Goal: Transaction & Acquisition: Download file/media

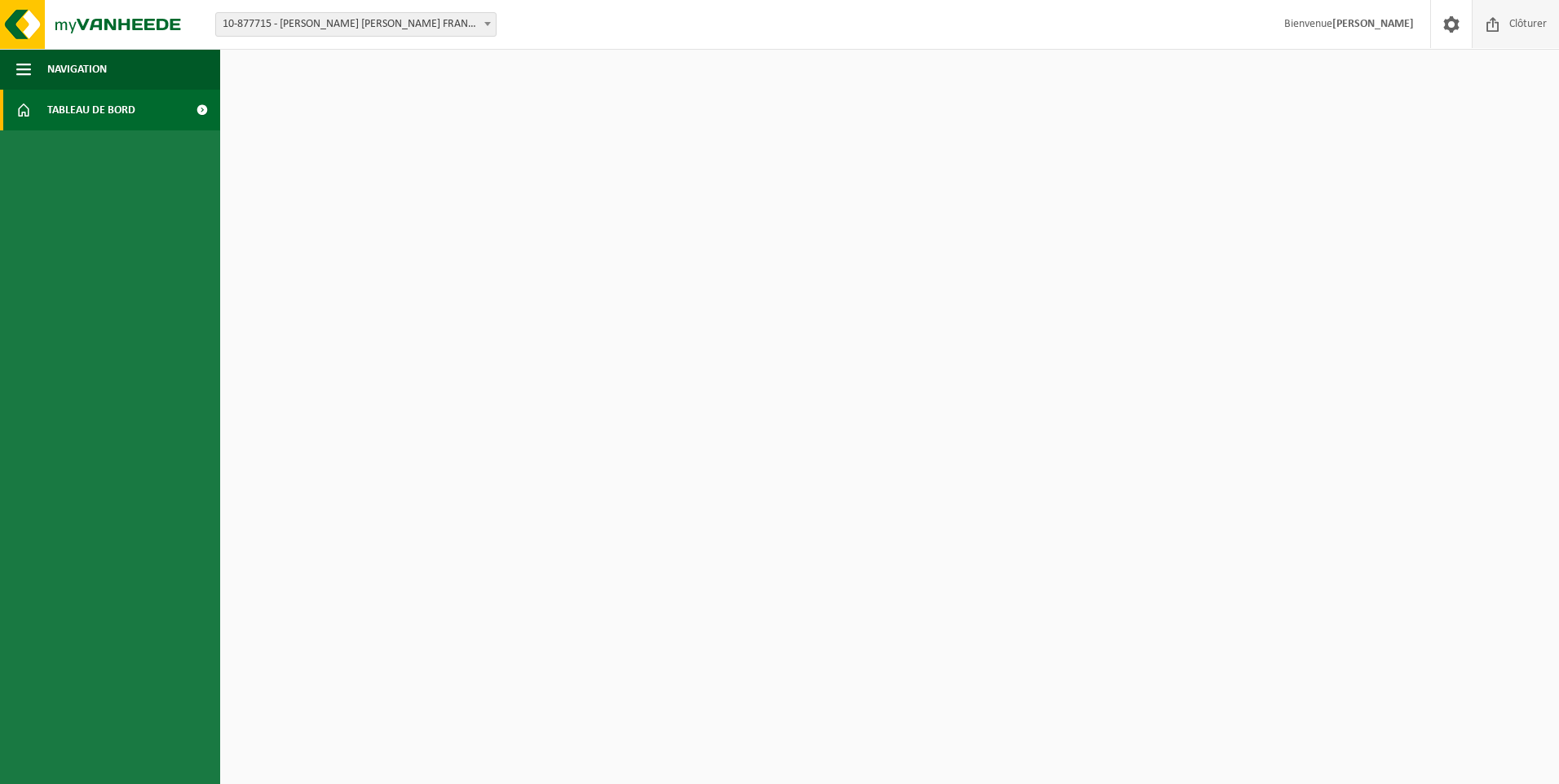
click at [1500, 27] on span at bounding box center [1493, 24] width 25 height 48
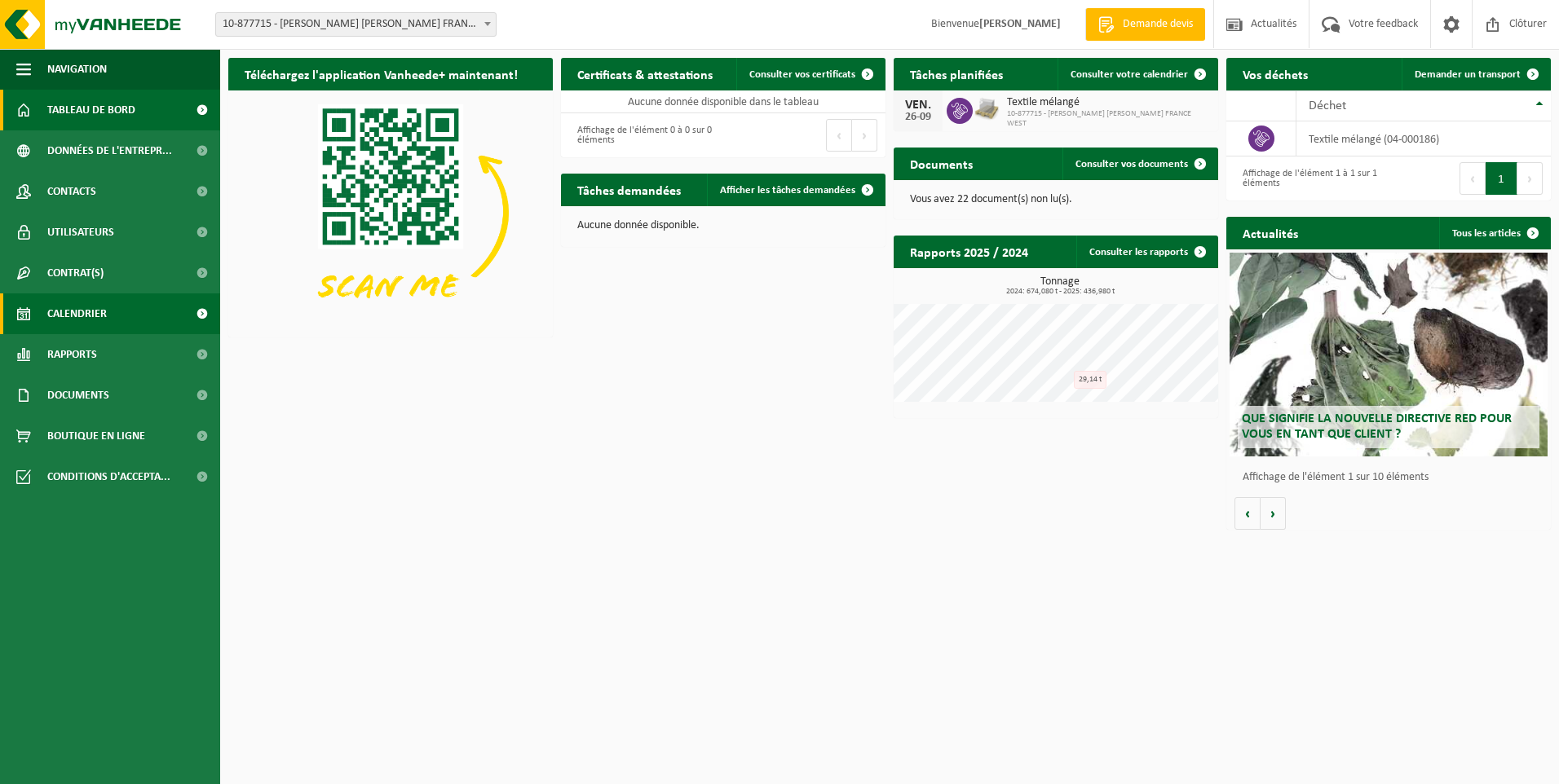
click at [70, 320] on span "Calendrier" at bounding box center [76, 314] width 59 height 41
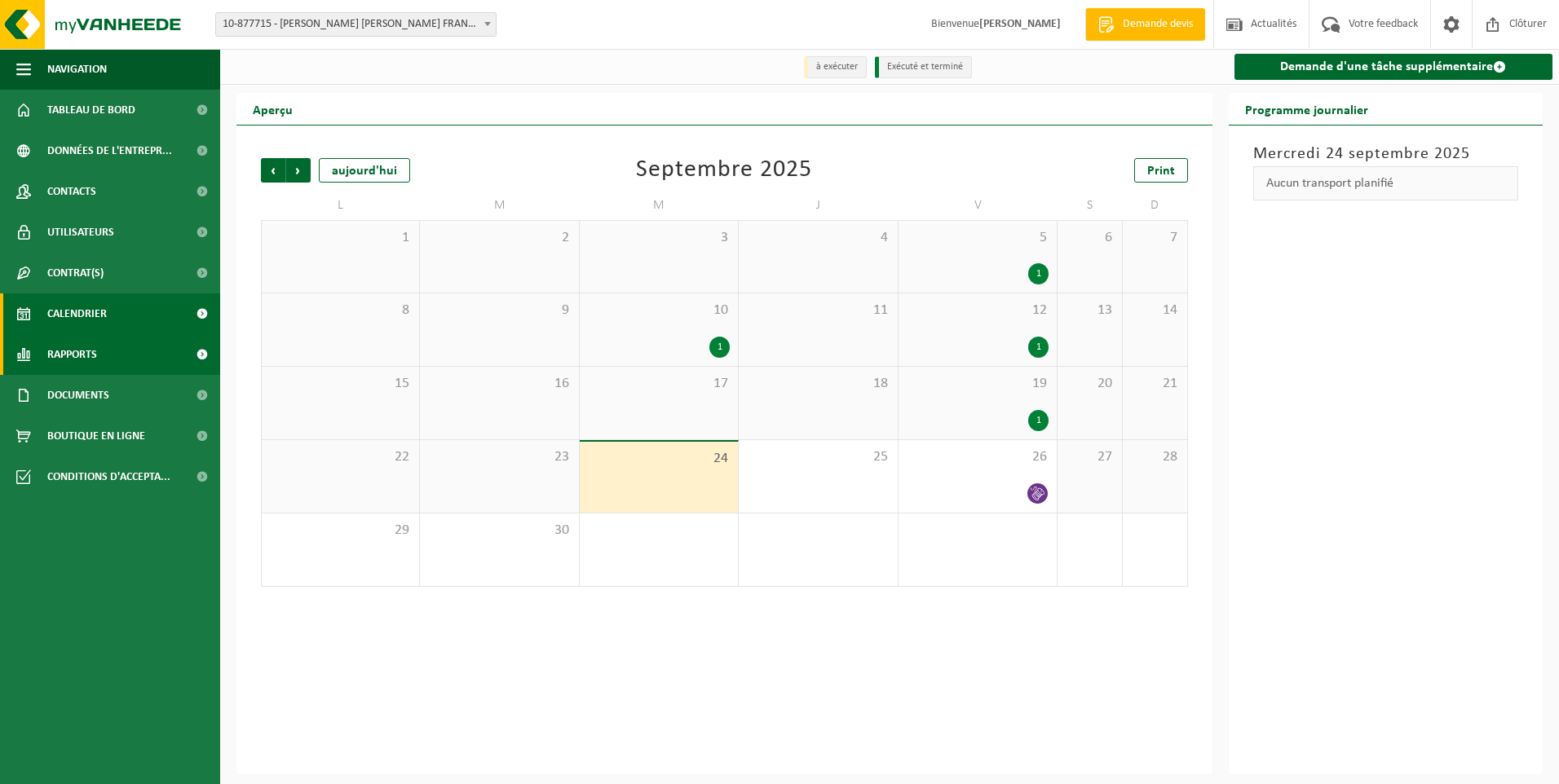
click at [69, 361] on span "Rapports" at bounding box center [72, 354] width 50 height 41
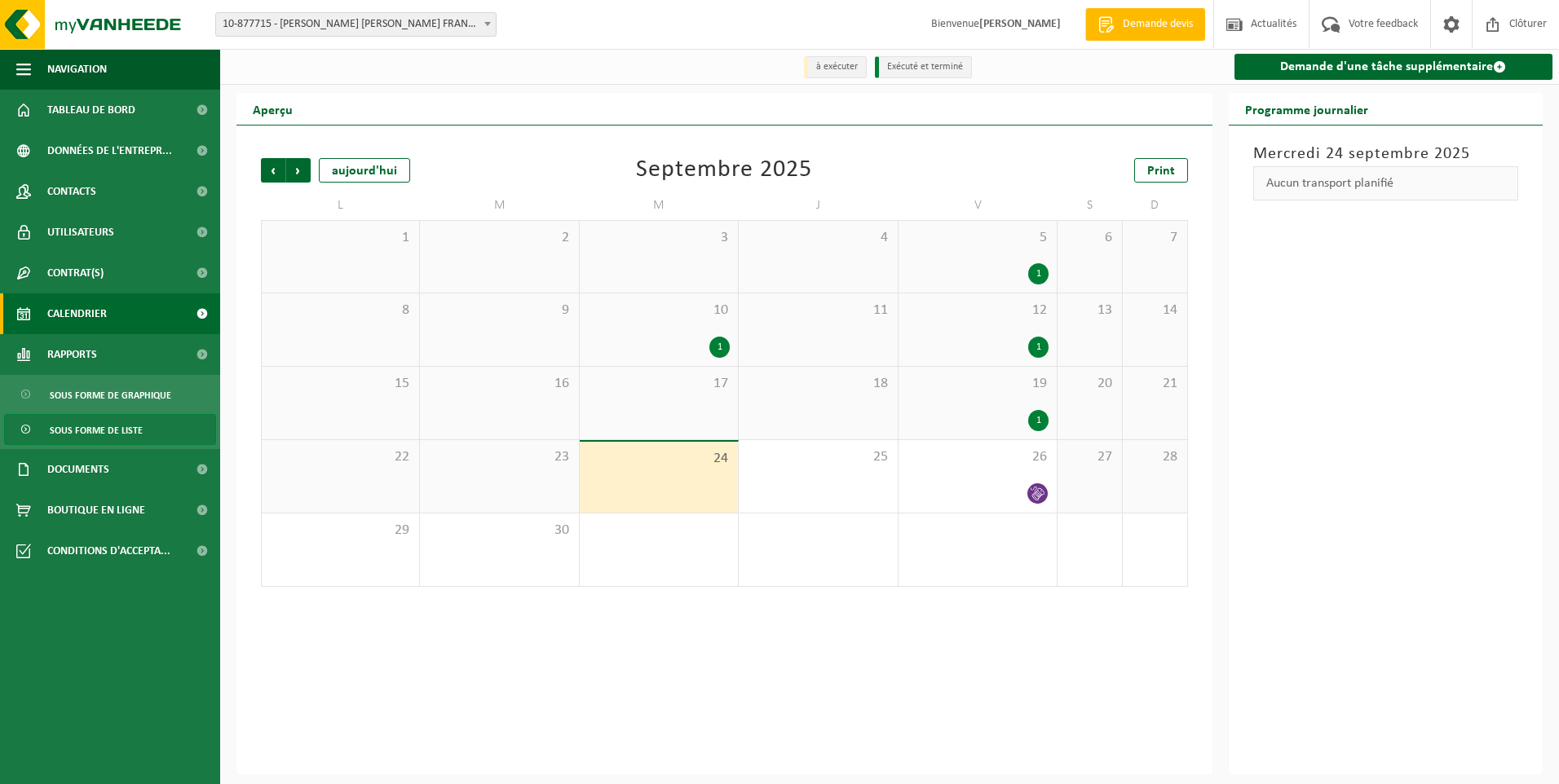
click at [74, 430] on span "Sous forme de liste" at bounding box center [96, 430] width 93 height 31
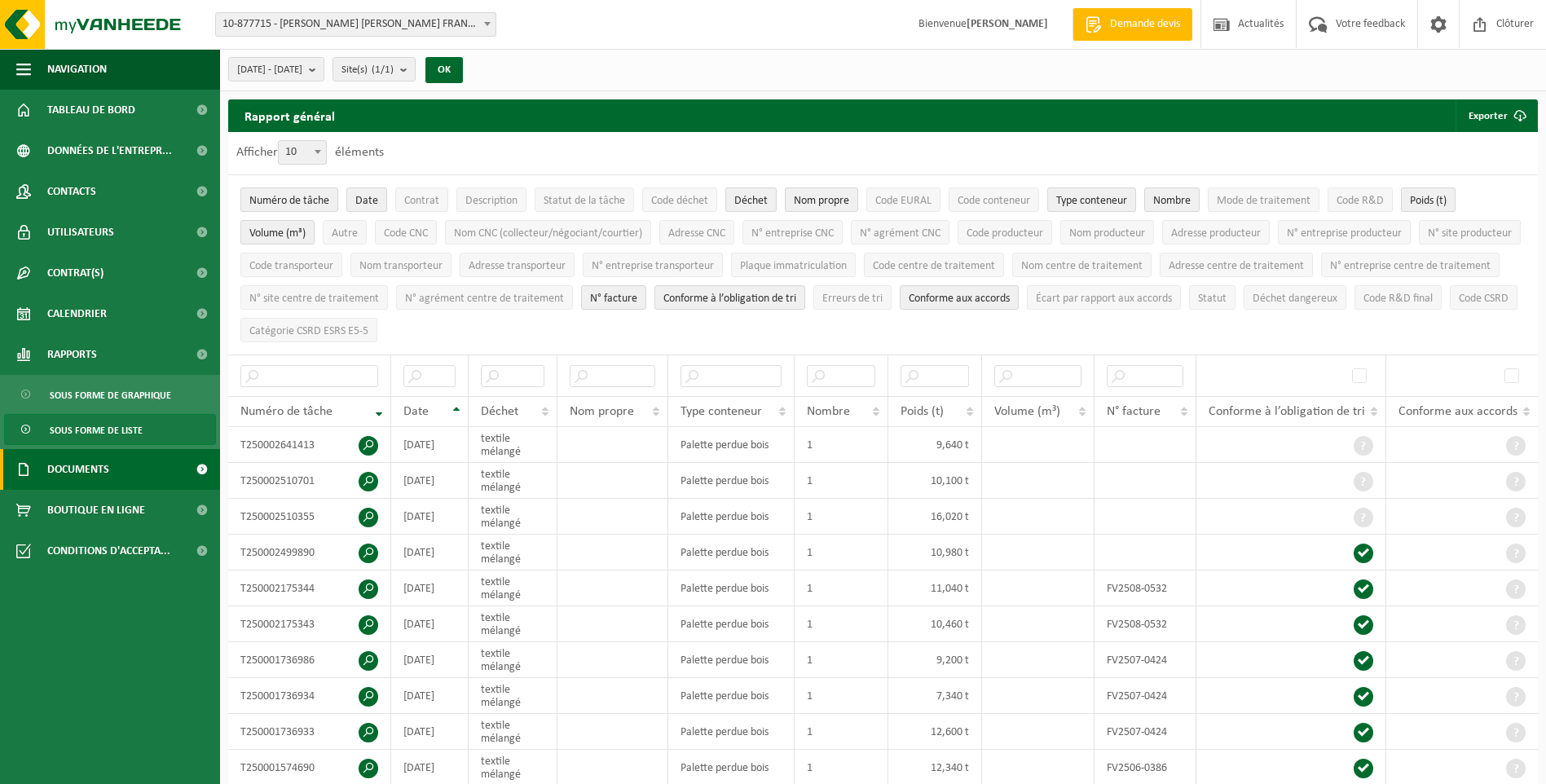
click at [87, 470] on span "Documents" at bounding box center [78, 470] width 62 height 41
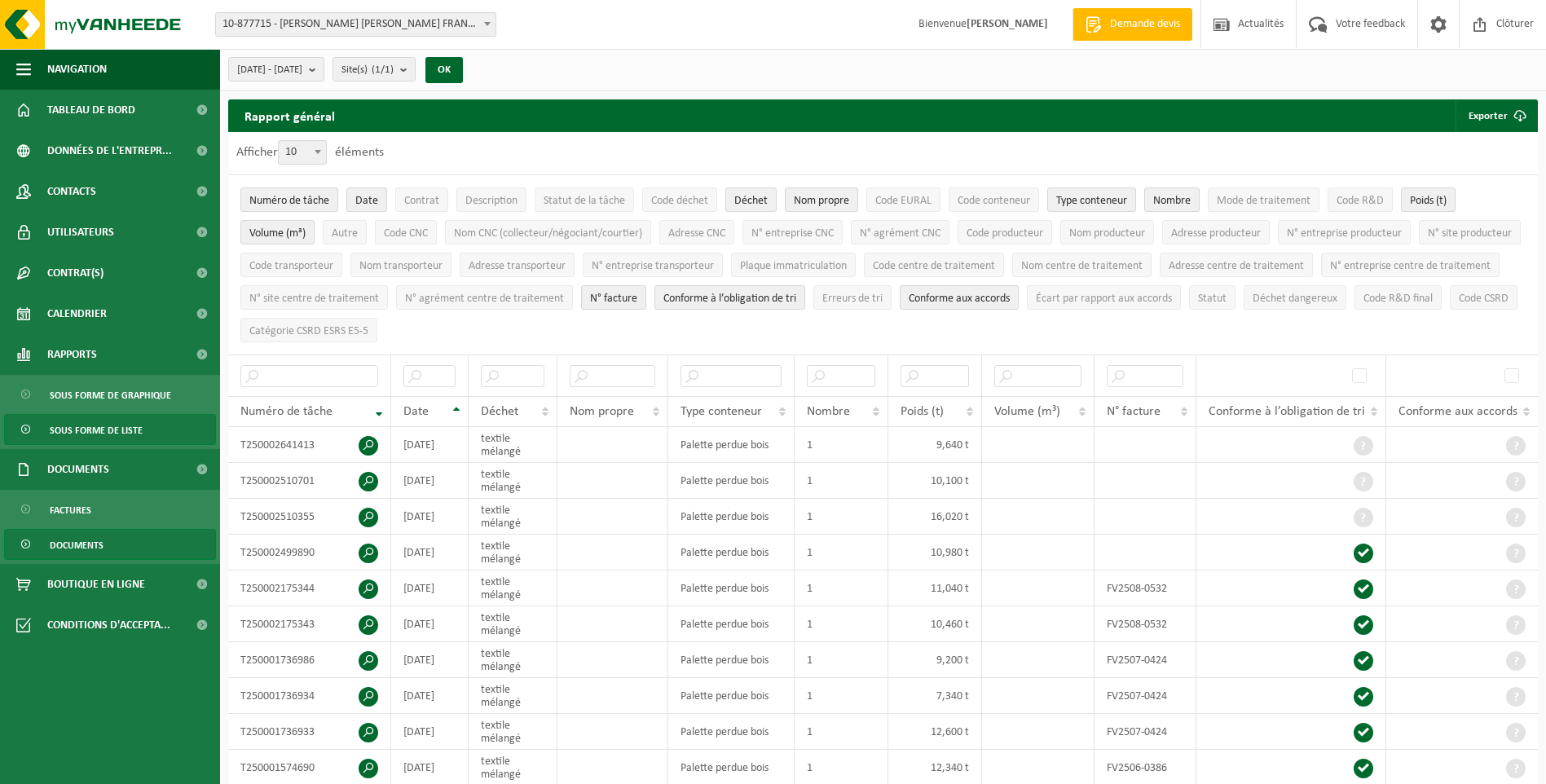
click at [87, 537] on span "Documents" at bounding box center [76, 545] width 54 height 31
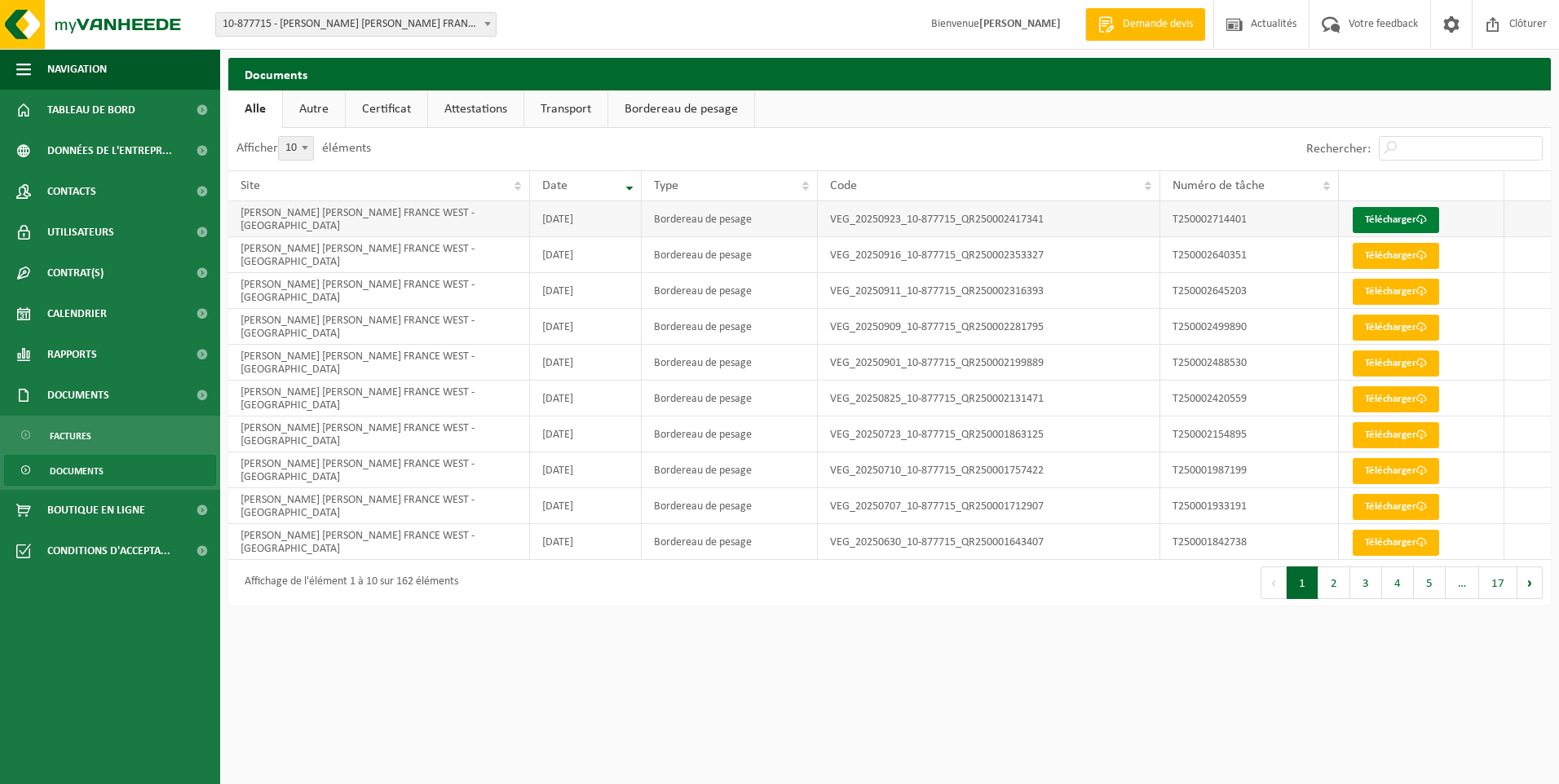
click at [1391, 220] on link "Télécharger" at bounding box center [1396, 220] width 87 height 26
